Goal: Register for event/course

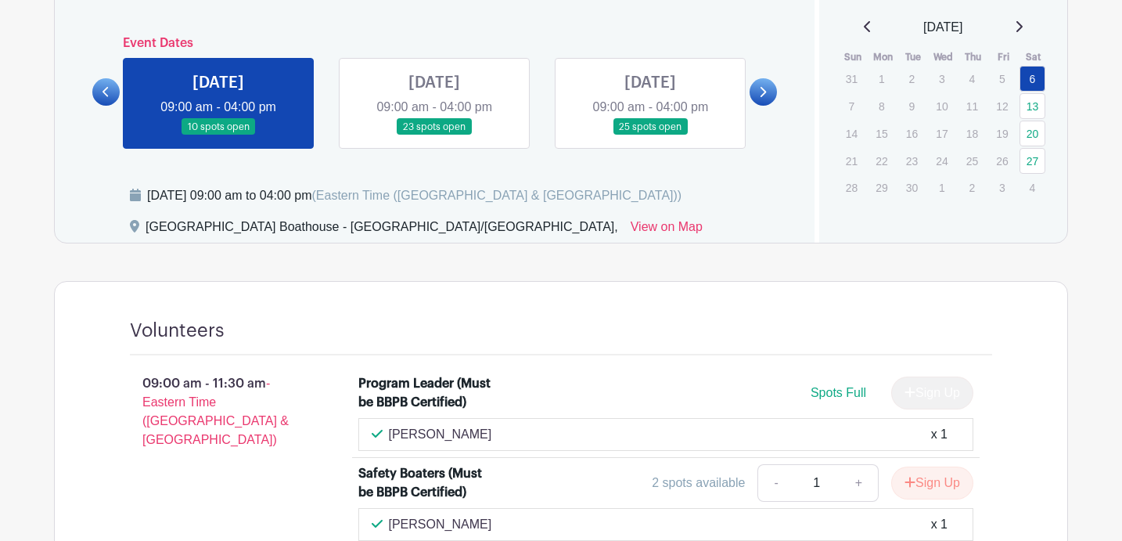
scroll to position [666, 0]
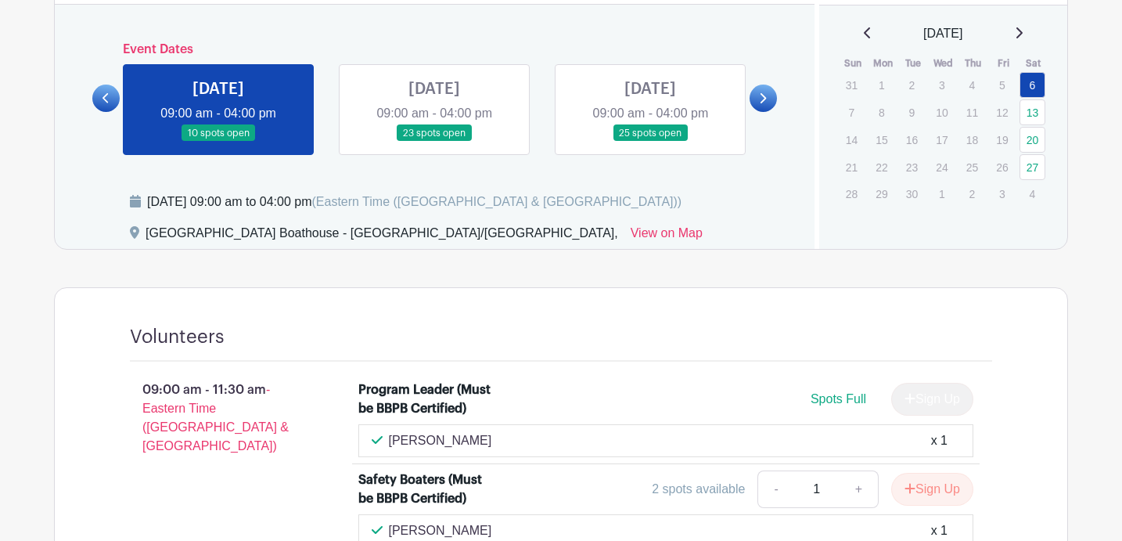
click at [434, 142] on link at bounding box center [434, 142] width 0 height 0
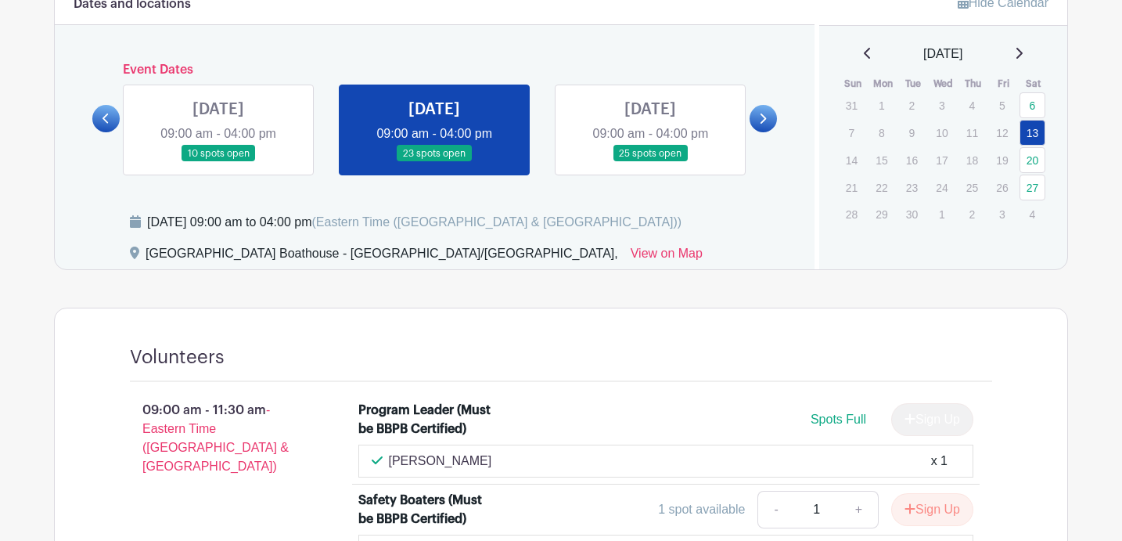
scroll to position [651, 0]
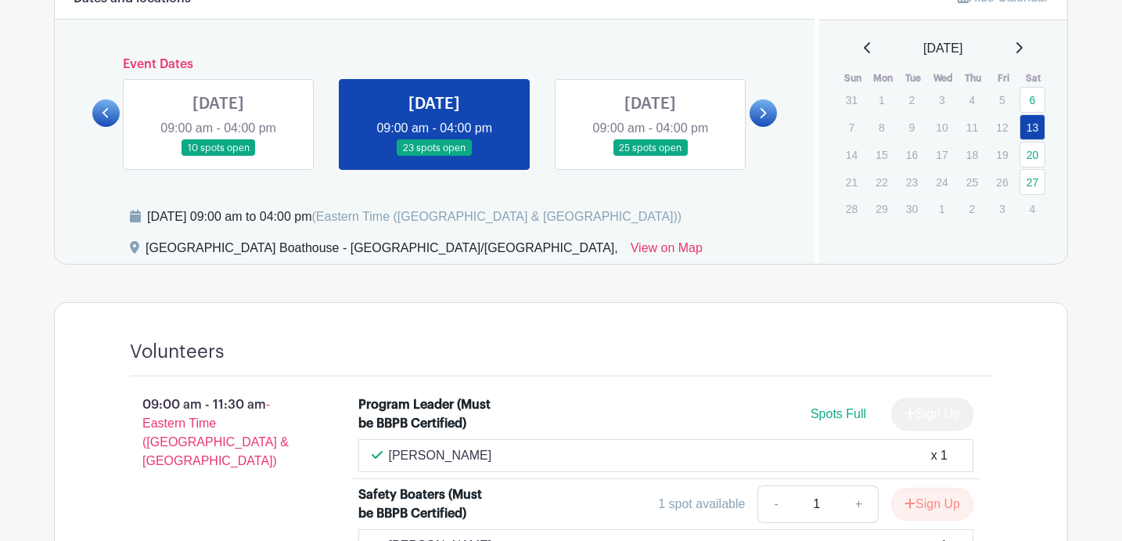
click at [650, 157] on link at bounding box center [650, 157] width 0 height 0
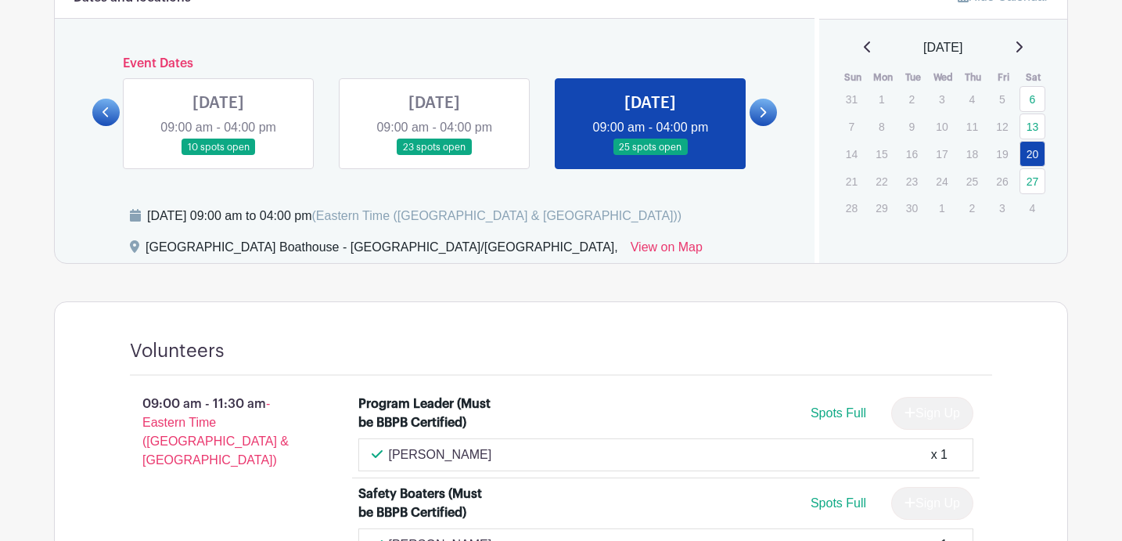
scroll to position [649, 0]
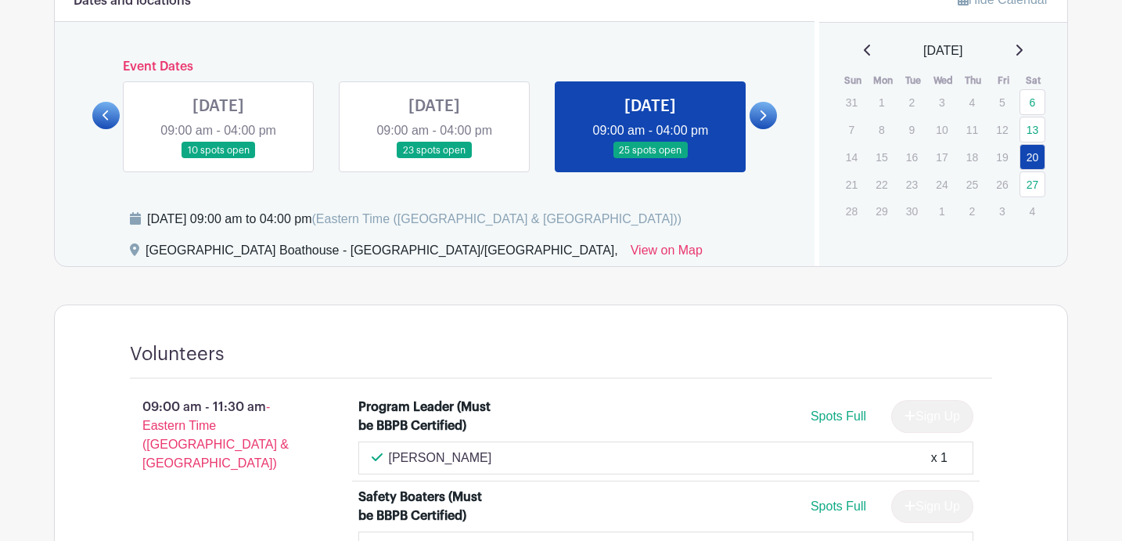
click at [764, 121] on icon at bounding box center [762, 116] width 7 height 12
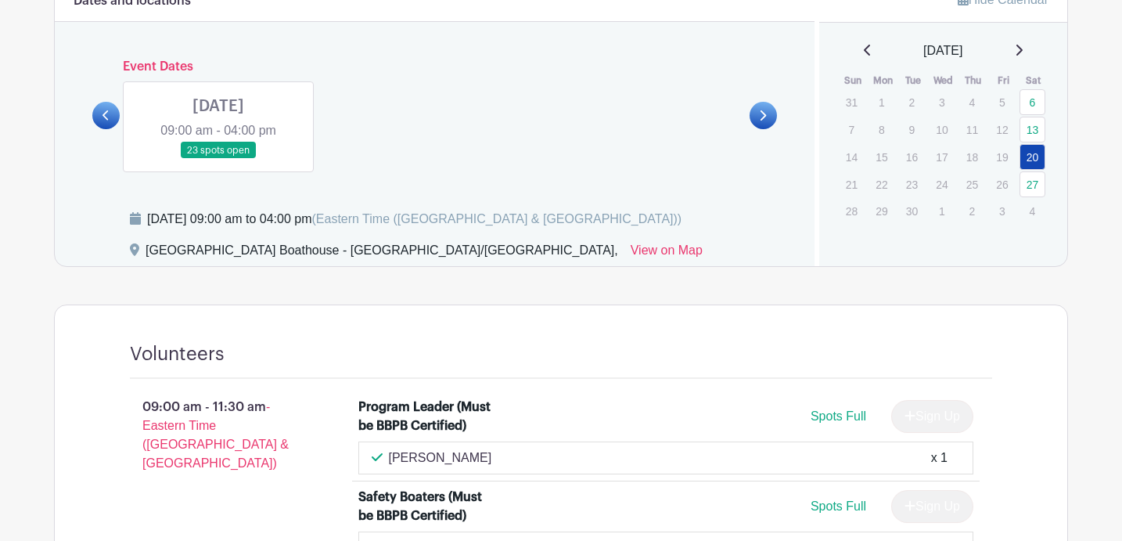
click at [106, 113] on icon at bounding box center [106, 115] width 6 height 10
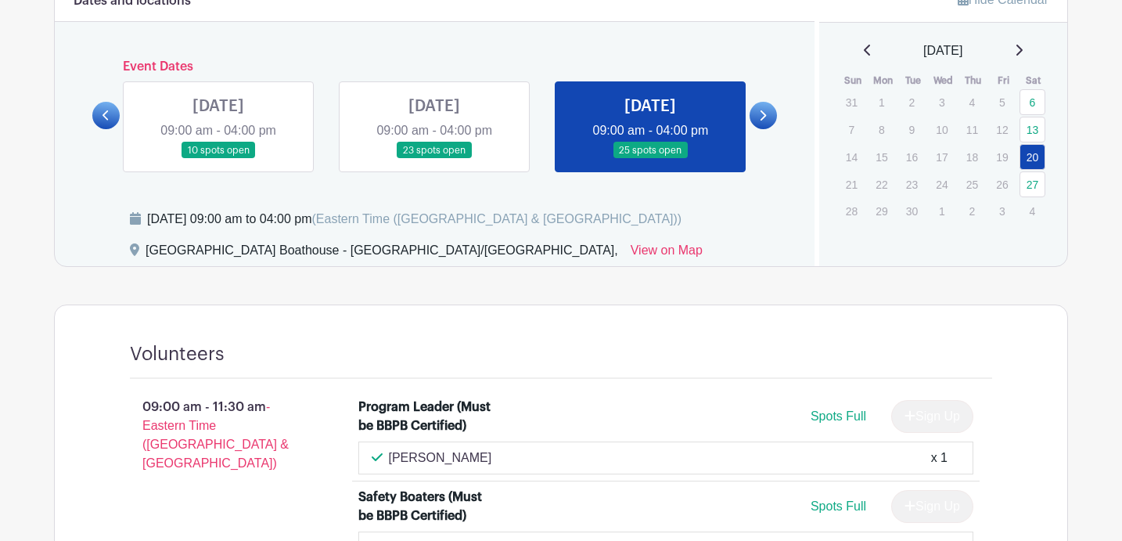
click at [776, 117] on link at bounding box center [763, 115] width 27 height 27
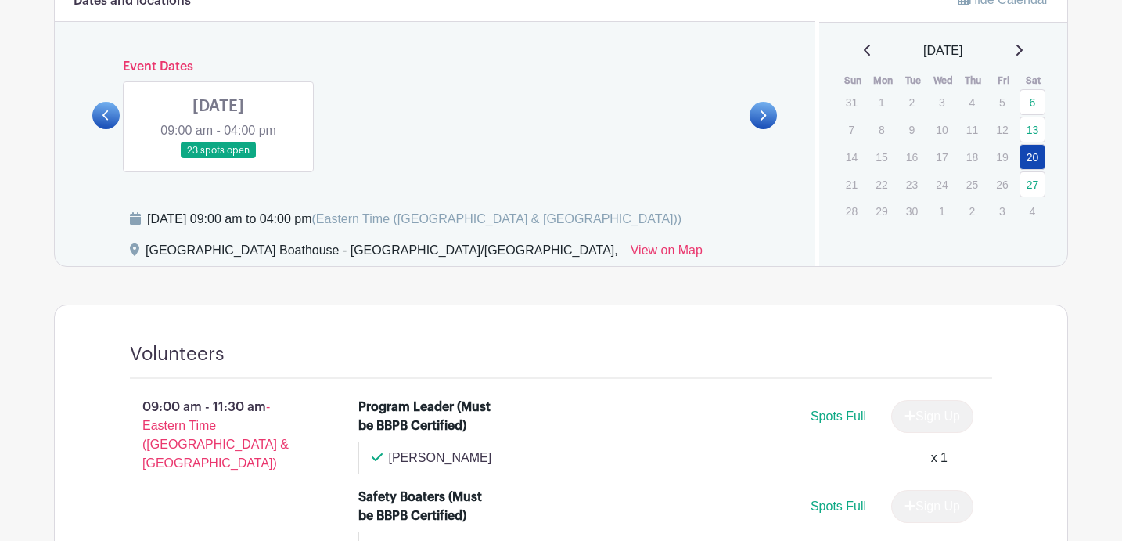
click at [218, 159] on link at bounding box center [218, 159] width 0 height 0
